Goal: Information Seeking & Learning: Find specific fact

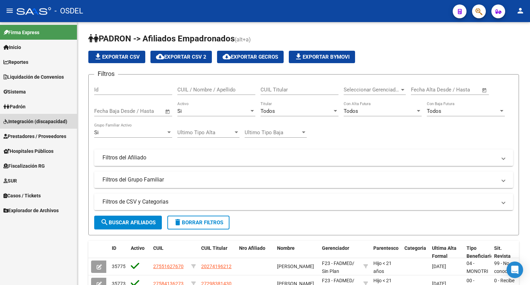
click at [47, 117] on link "Integración (discapacidad)" at bounding box center [38, 121] width 77 height 15
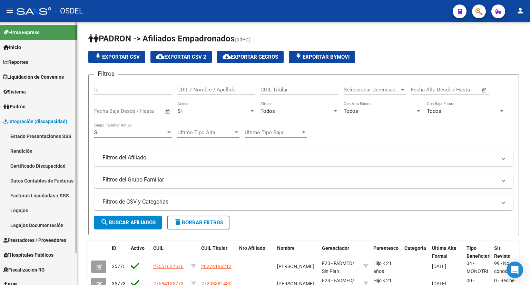
click at [26, 223] on link "Legajos Documentación" at bounding box center [38, 225] width 77 height 15
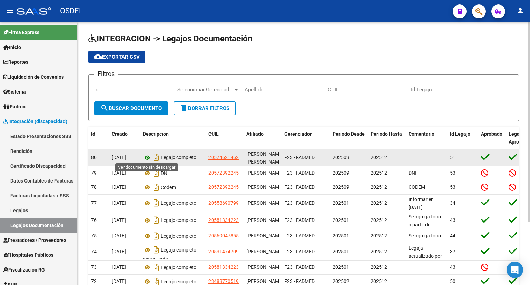
click at [144, 157] on icon at bounding box center [147, 158] width 9 height 8
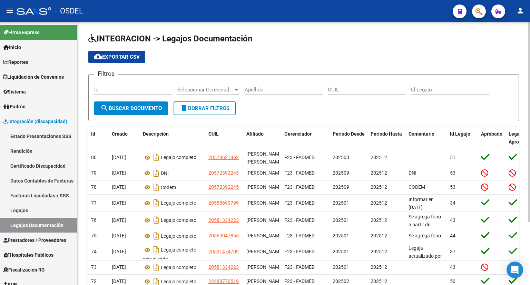
click at [225, 84] on div "Seleccionar Gerenciador Seleccionar Gerenciador" at bounding box center [208, 87] width 62 height 15
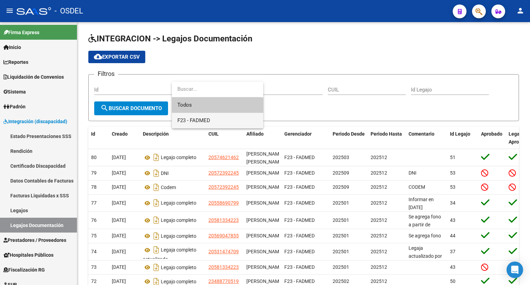
click at [215, 127] on span "F23 - FADMED" at bounding box center [217, 121] width 80 height 16
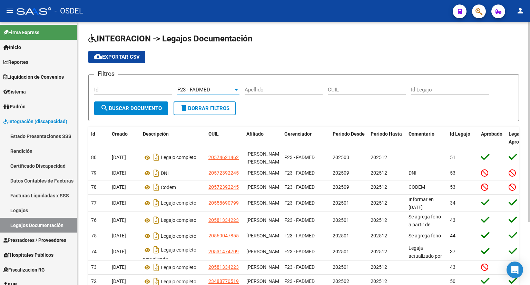
click at [126, 103] on button "search Buscar Documento" at bounding box center [131, 108] width 74 height 14
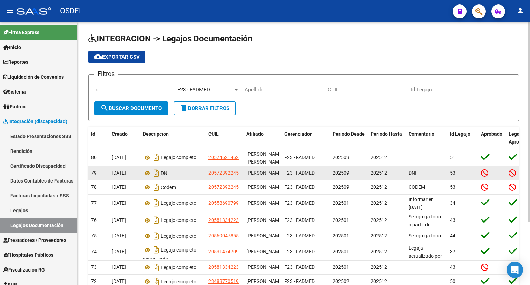
click at [510, 173] on icon at bounding box center [512, 173] width 7 height 8
click at [230, 175] on span "20572392245" at bounding box center [223, 173] width 30 height 6
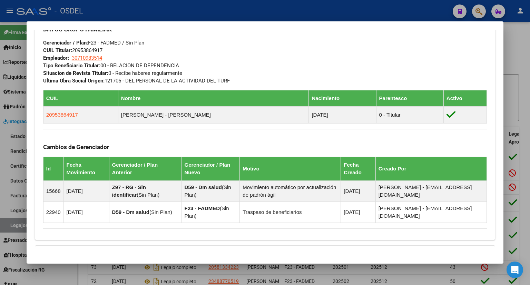
scroll to position [413, 0]
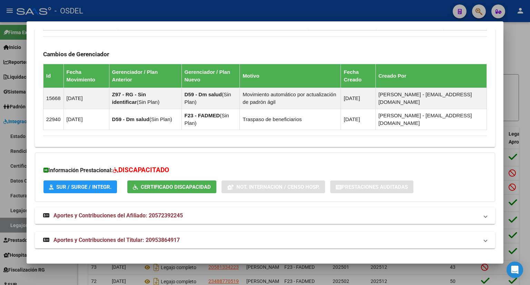
click at [194, 218] on mat-panel-title "Aportes y Contribuciones del Afiliado: 20572392245" at bounding box center [260, 215] width 435 height 8
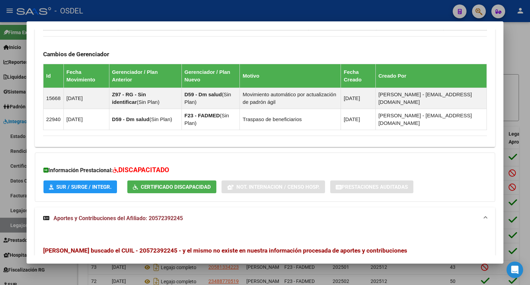
click at [517, 24] on div at bounding box center [265, 142] width 530 height 285
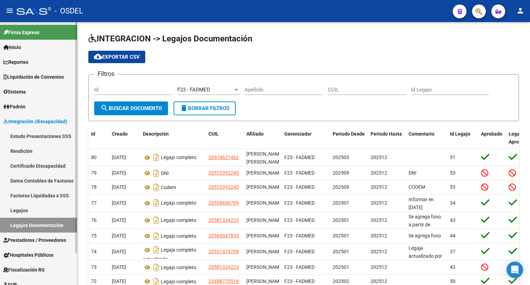
click at [32, 76] on span "Liquidación de Convenios" at bounding box center [33, 77] width 60 height 8
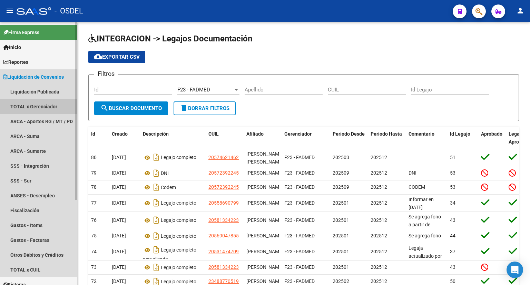
click at [37, 102] on link "TOTAL x Gerenciador" at bounding box center [38, 106] width 77 height 15
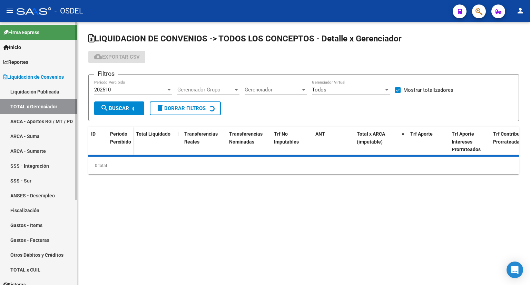
checkbox input "true"
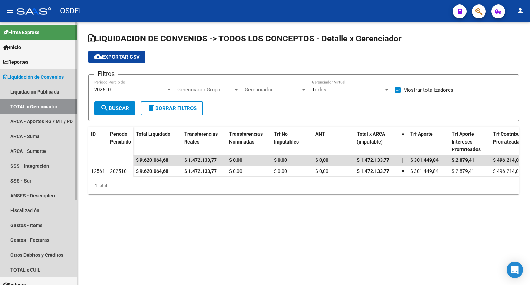
click at [36, 81] on link "Liquidación de Convenios" at bounding box center [38, 76] width 77 height 15
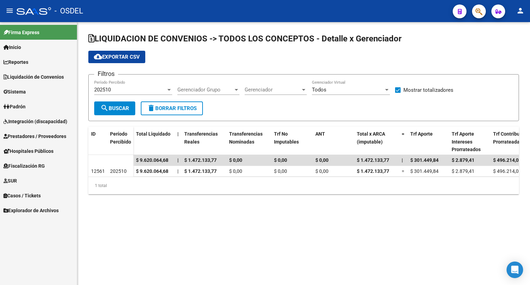
click at [36, 108] on link "Padrón" at bounding box center [38, 106] width 77 height 15
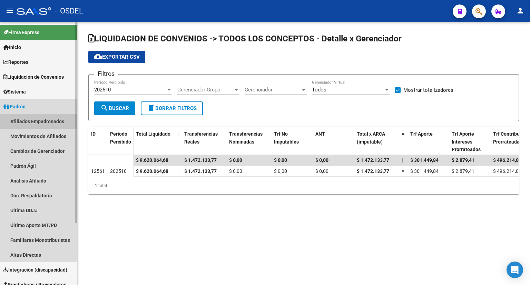
click at [33, 122] on link "Afiliados Empadronados" at bounding box center [38, 121] width 77 height 15
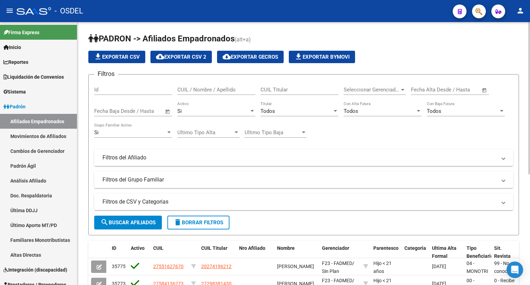
click at [211, 90] on input "CUIL / Nombre / Apellido" at bounding box center [216, 90] width 78 height 6
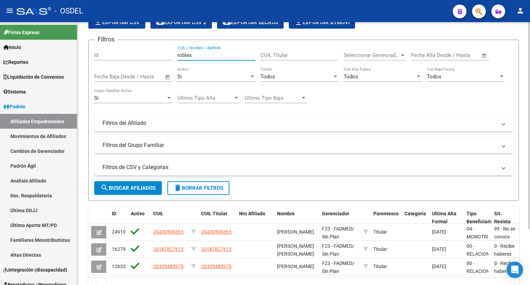
scroll to position [69, 0]
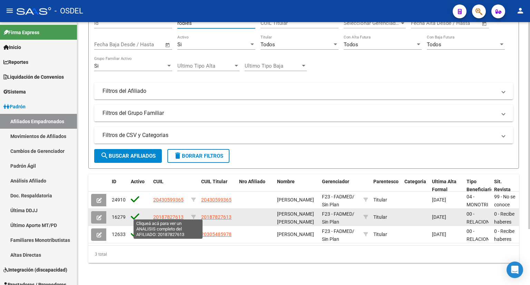
type input "robles"
click at [160, 214] on span "20187827613" at bounding box center [168, 217] width 30 height 6
type textarea "20187827613"
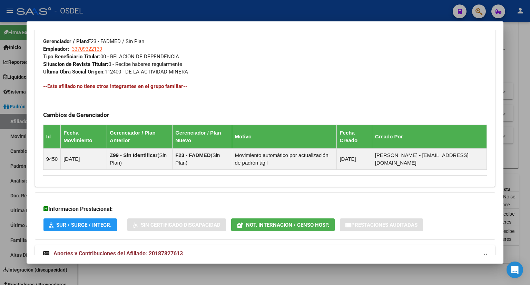
scroll to position [364, 0]
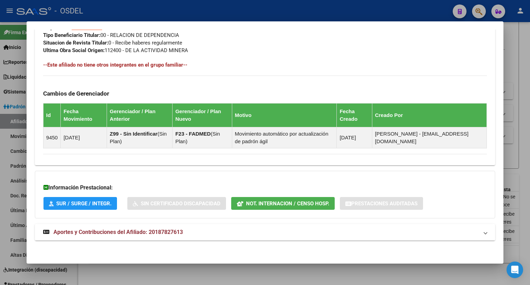
click at [171, 233] on span "Aportes y Contribuciones del Afiliado: 20187827613" at bounding box center [117, 232] width 129 height 7
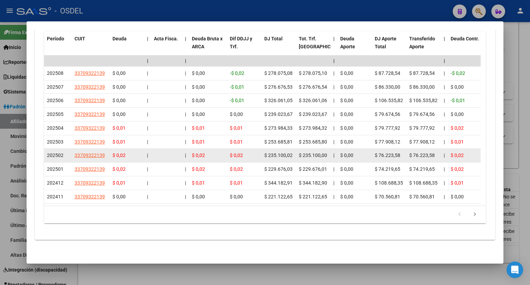
scroll to position [700, 0]
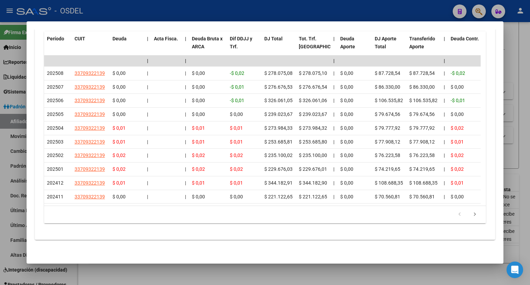
click at [517, 48] on div at bounding box center [265, 142] width 530 height 285
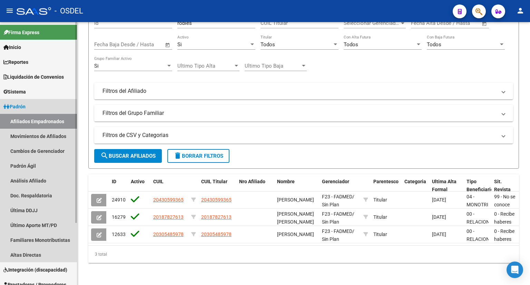
click at [32, 105] on link "Padrón" at bounding box center [38, 106] width 77 height 15
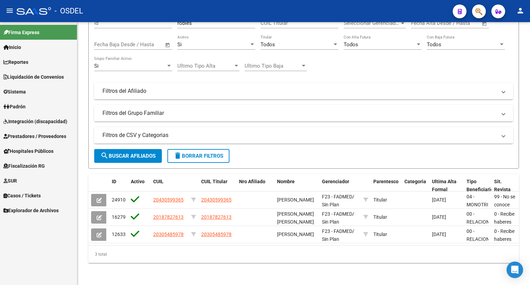
click at [32, 105] on link "Padrón" at bounding box center [38, 106] width 77 height 15
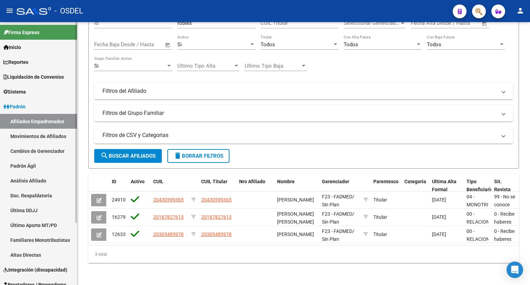
click at [34, 133] on link "Movimientos de Afiliados" at bounding box center [38, 136] width 77 height 15
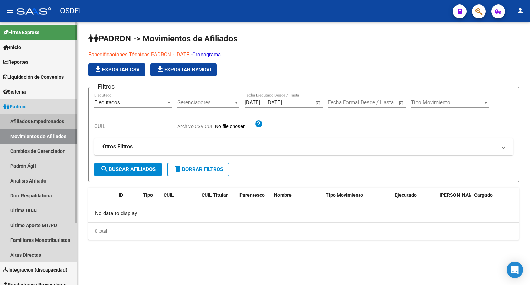
click at [40, 118] on link "Afiliados Empadronados" at bounding box center [38, 121] width 77 height 15
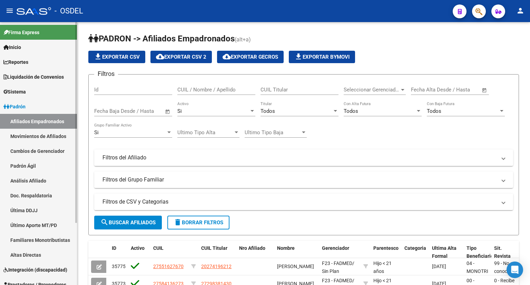
click at [39, 106] on link "Padrón" at bounding box center [38, 106] width 77 height 15
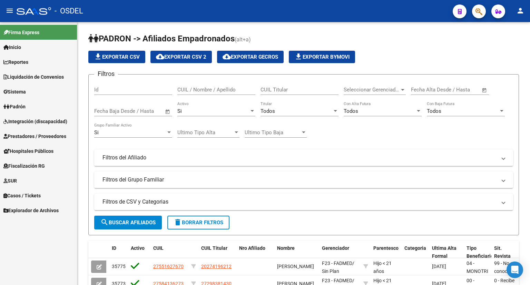
click at [41, 105] on link "Padrón" at bounding box center [38, 106] width 77 height 15
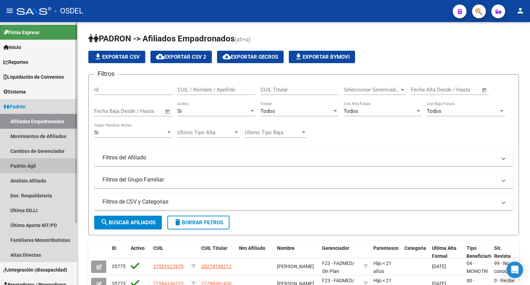
click at [46, 160] on link "Padrón Ágil" at bounding box center [38, 165] width 77 height 15
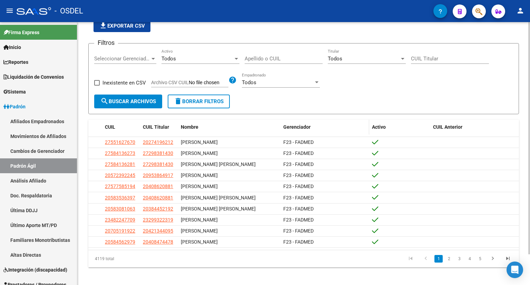
scroll to position [35, 0]
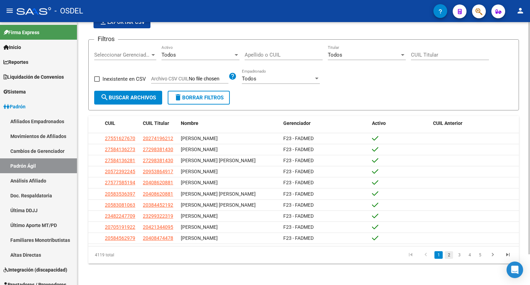
click at [446, 254] on link "2" at bounding box center [449, 255] width 8 height 8
click at [191, 54] on div "Todos" at bounding box center [197, 55] width 72 height 6
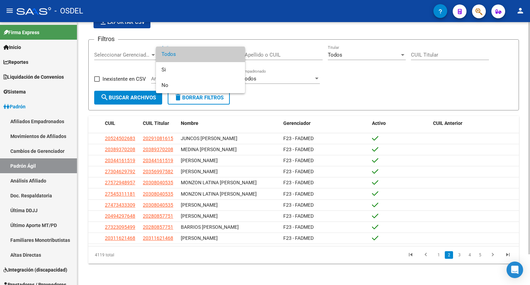
click at [191, 54] on span "Todos" at bounding box center [200, 55] width 78 height 16
